Goal: Communication & Community: Answer question/provide support

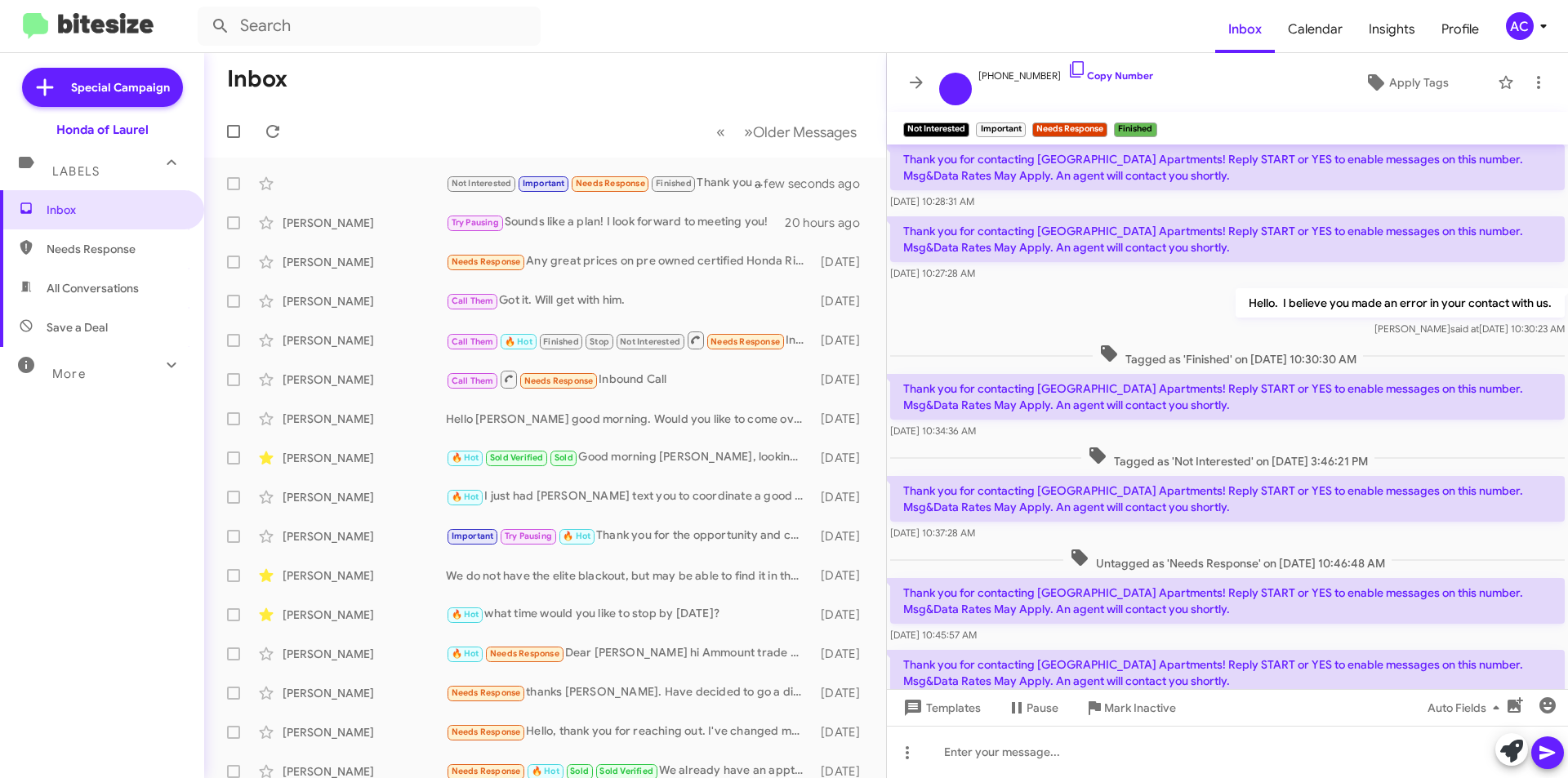
scroll to position [149, 0]
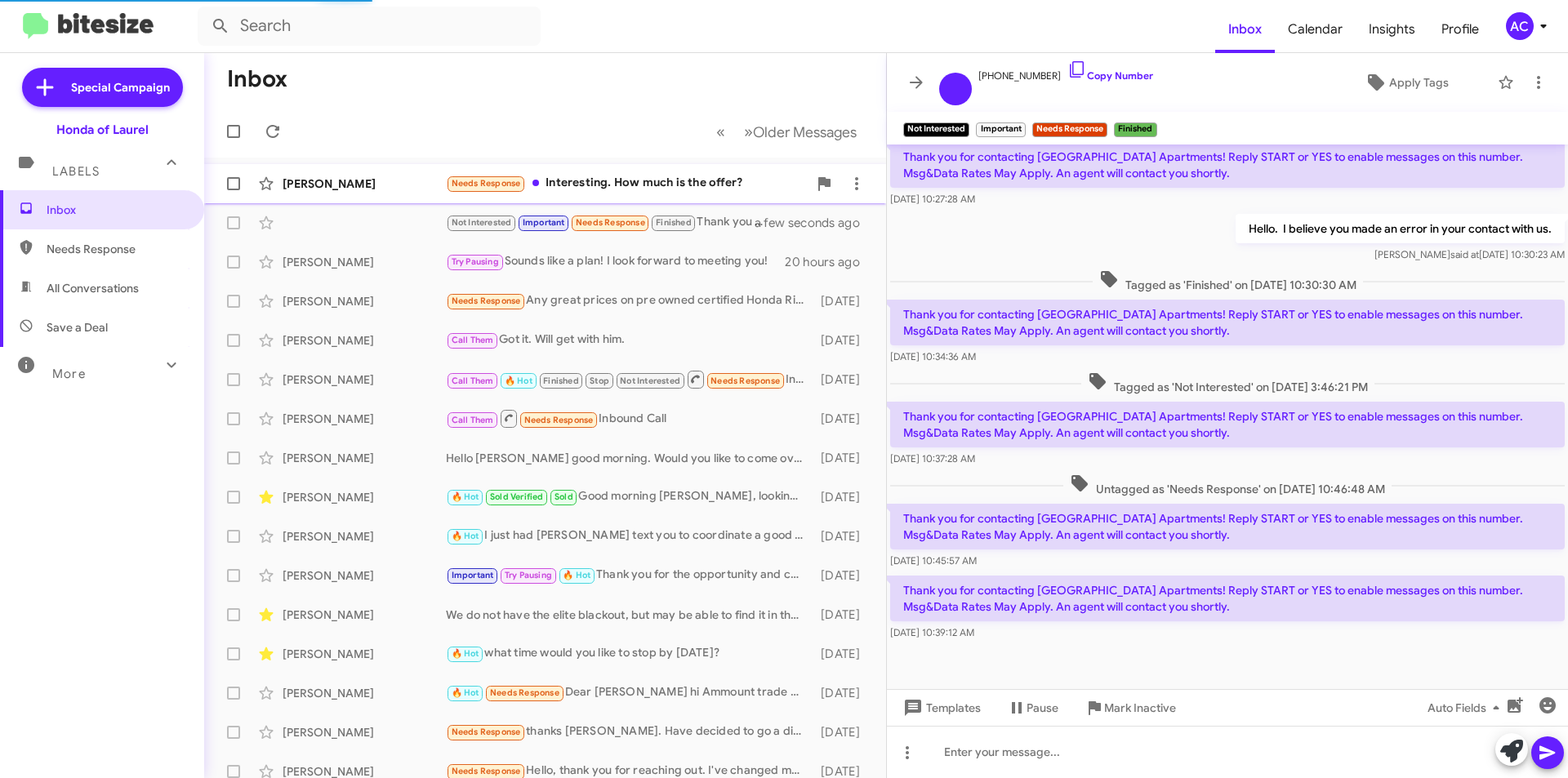
click at [694, 194] on div "[PERSON_NAME] Needs Response Interesting. How much is the offer? a few seconds …" at bounding box center [545, 183] width 656 height 32
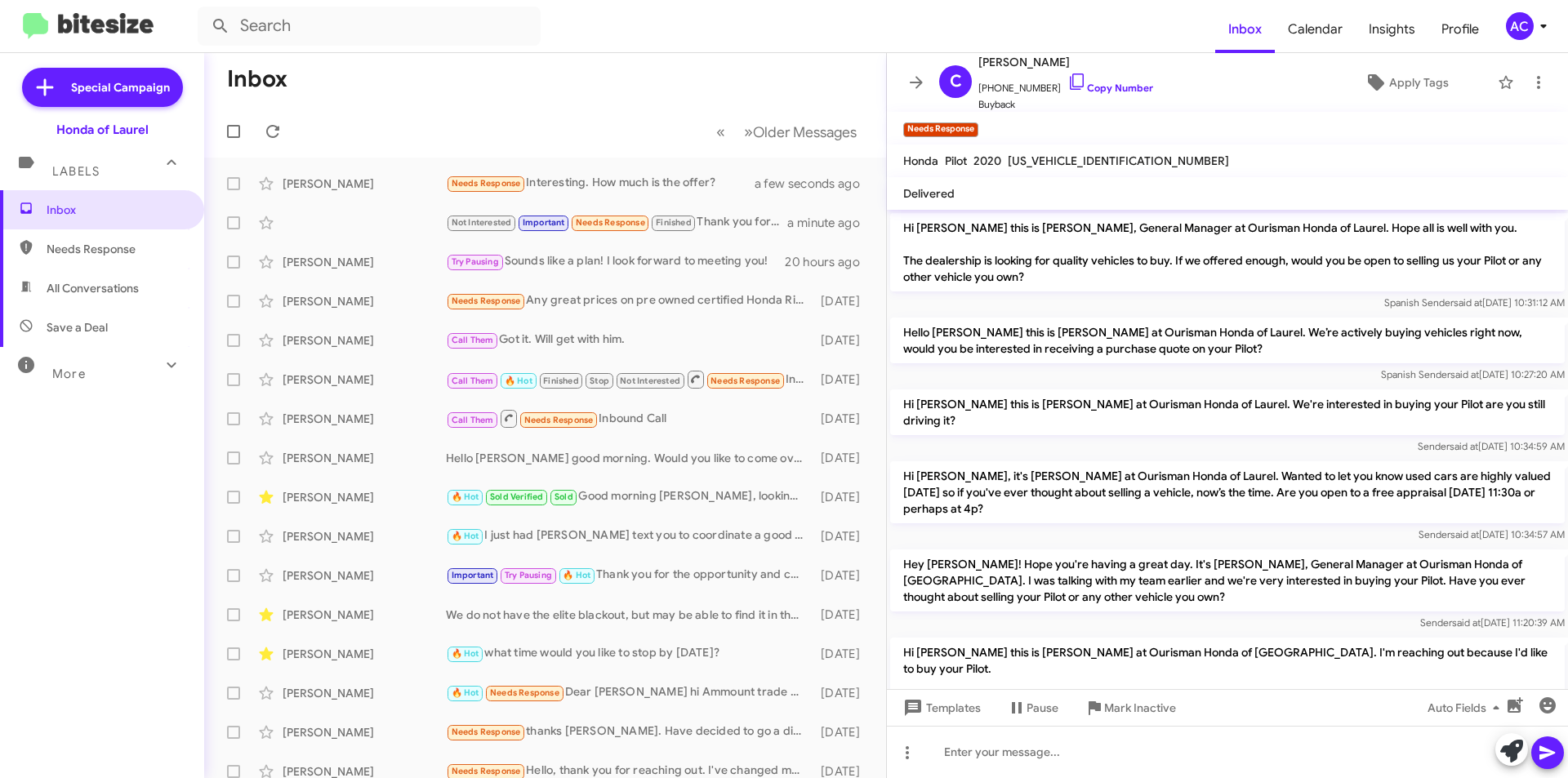
scroll to position [101, 0]
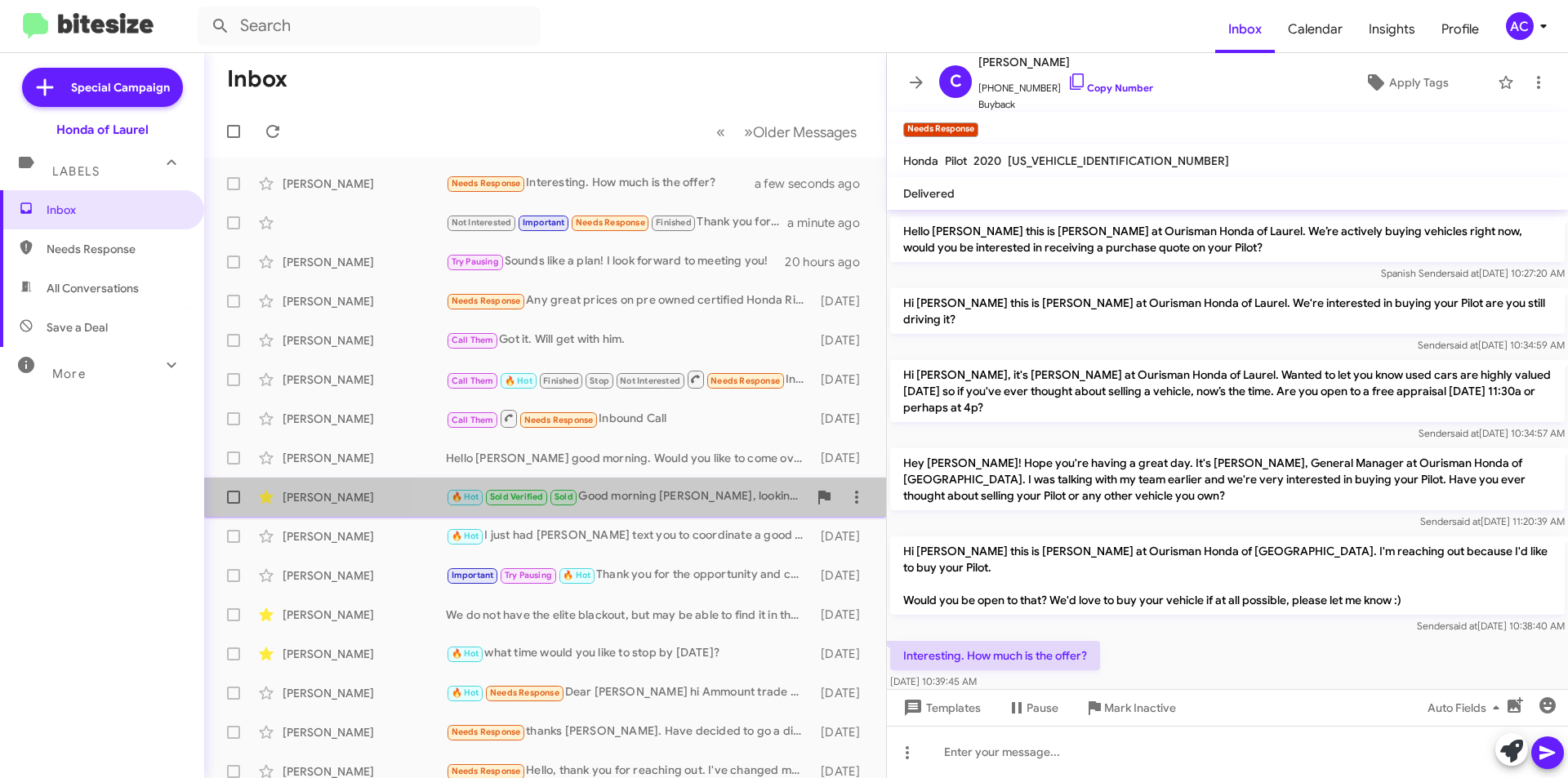
click at [665, 494] on div "🔥 Hot Sold Verified Sold Good morning [PERSON_NAME], looking forward meeting yo…" at bounding box center [626, 496] width 362 height 19
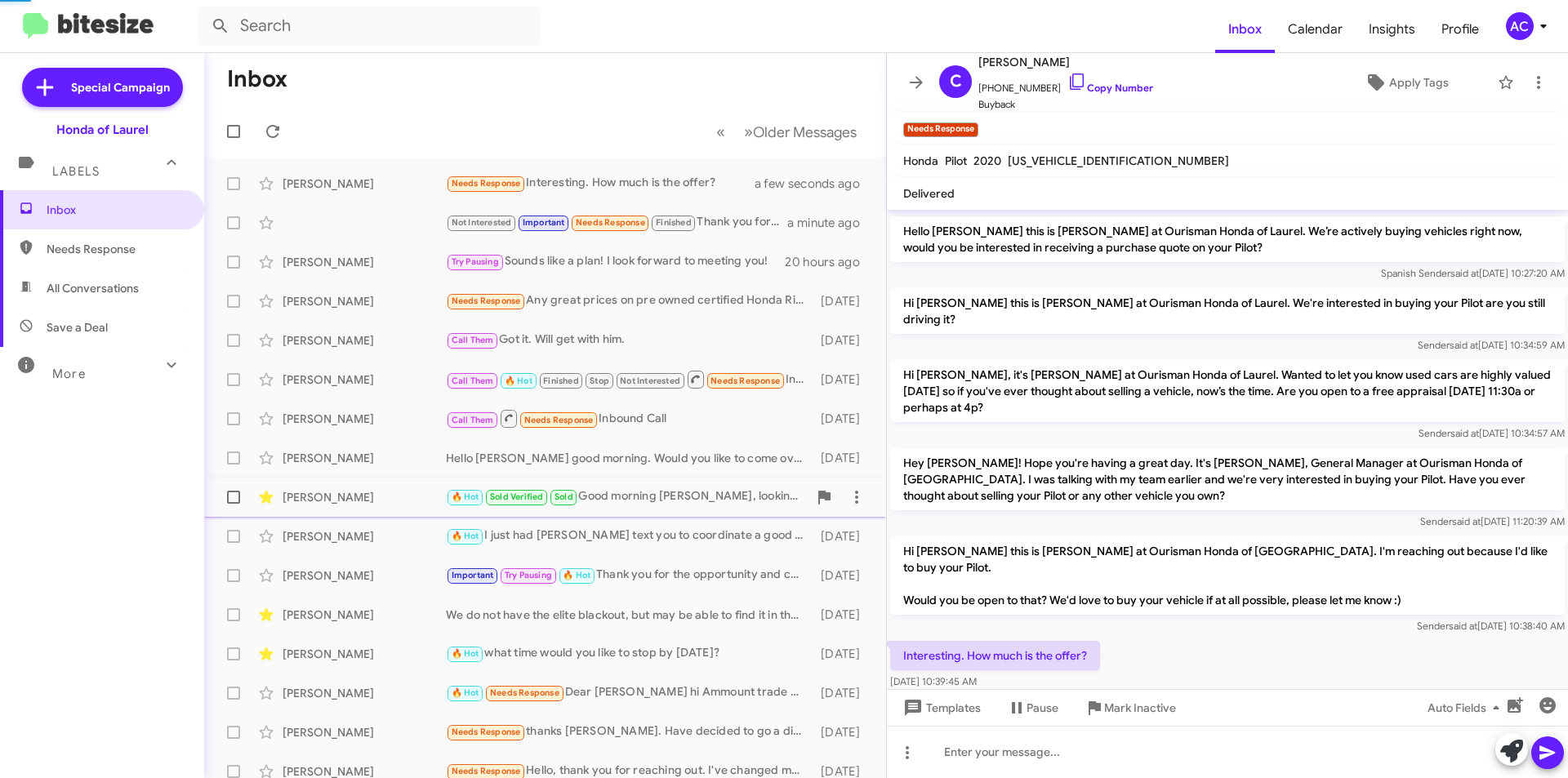
scroll to position [257, 0]
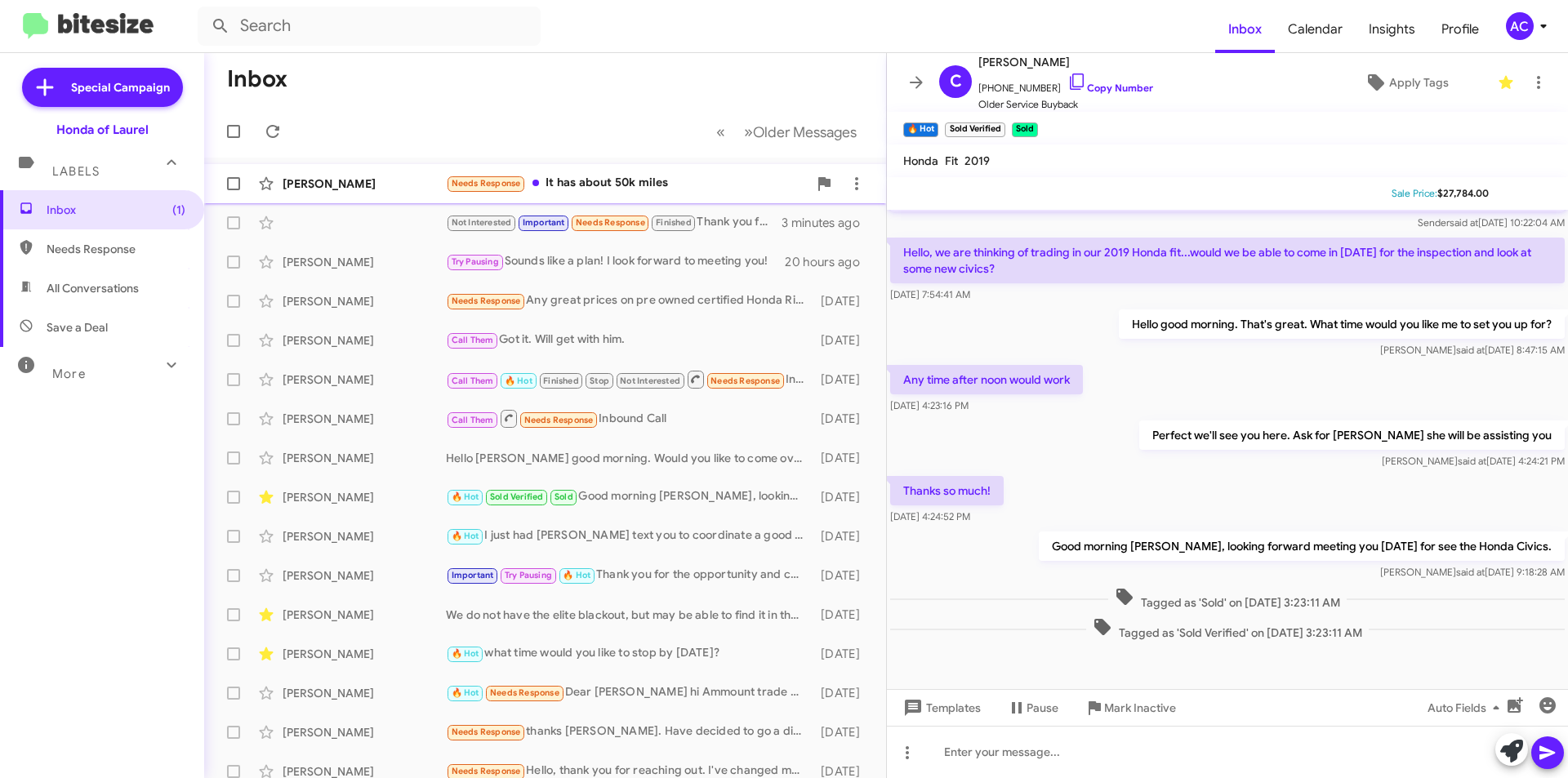
click at [701, 179] on div "Needs Response It has about 50k miles" at bounding box center [626, 183] width 362 height 19
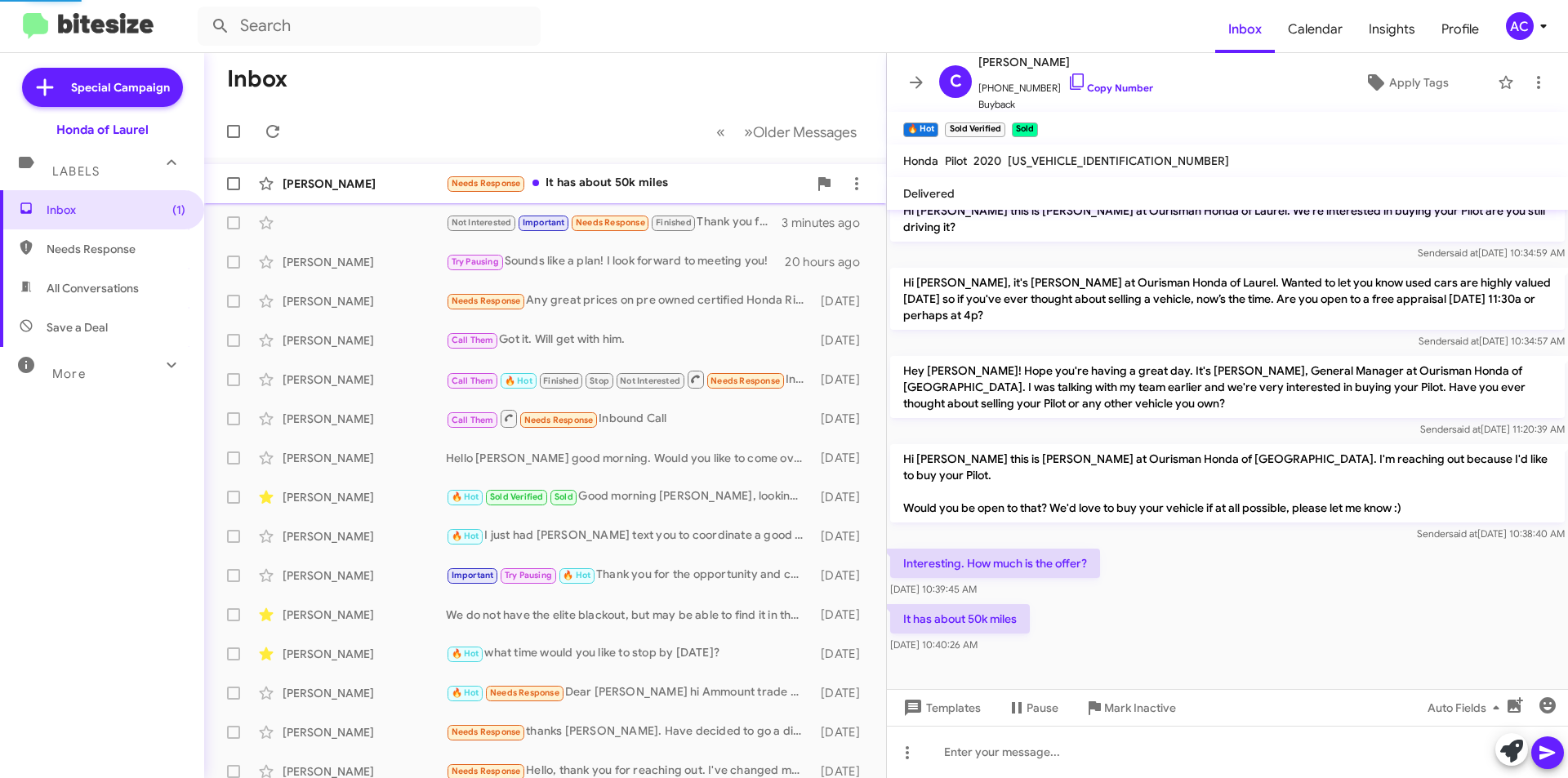
scroll to position [161, 0]
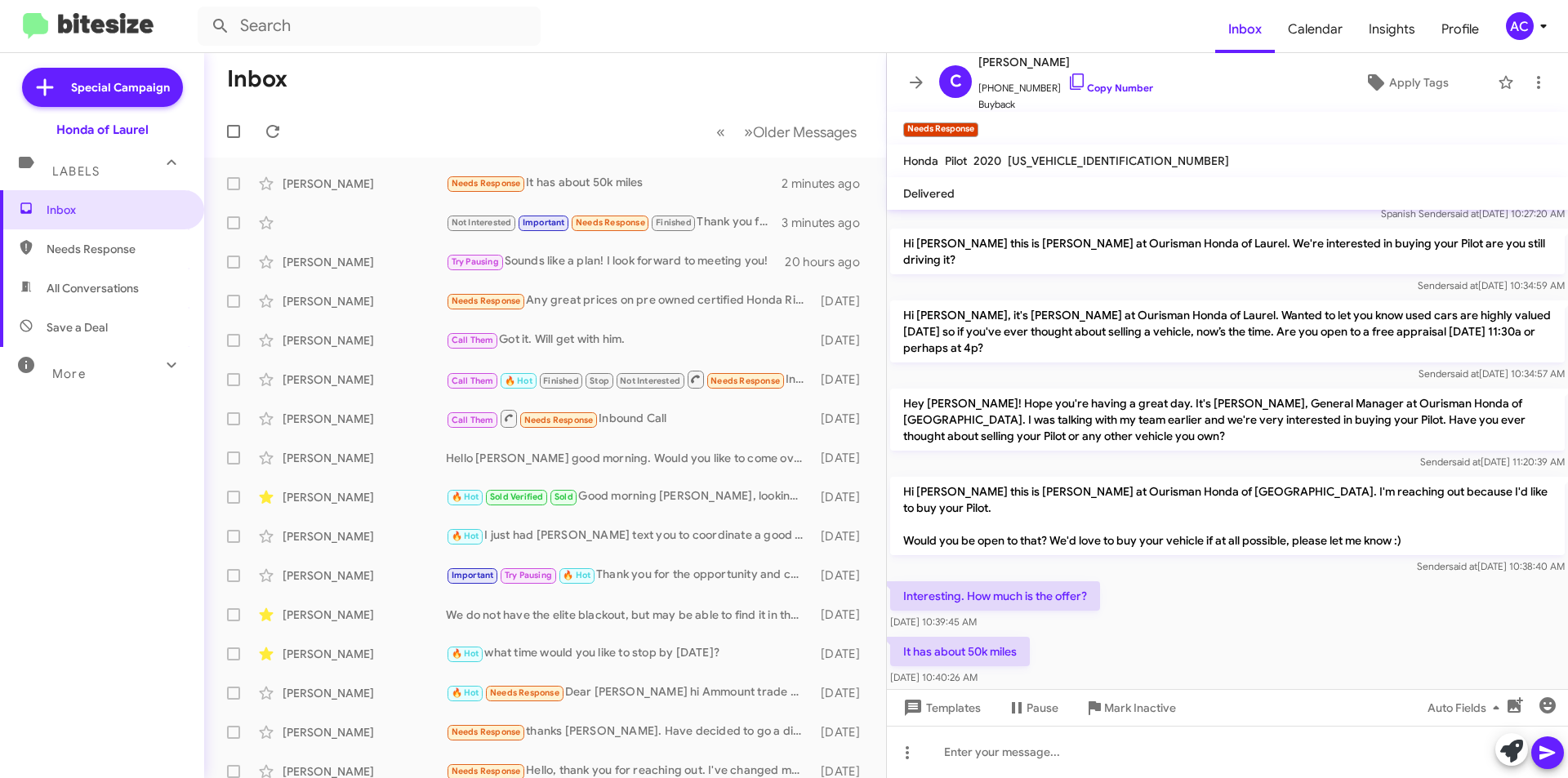
click at [1045, 160] on span "[US_VEHICLE_IDENTIFICATION_NUMBER]" at bounding box center [1117, 161] width 221 height 15
click at [1036, 175] on mat-toolbar "Honda Pilot 2020 [US_VEHICLE_IDENTIFICATION_NUMBER]" at bounding box center [1227, 160] width 681 height 32
